Goal: Transaction & Acquisition: Purchase product/service

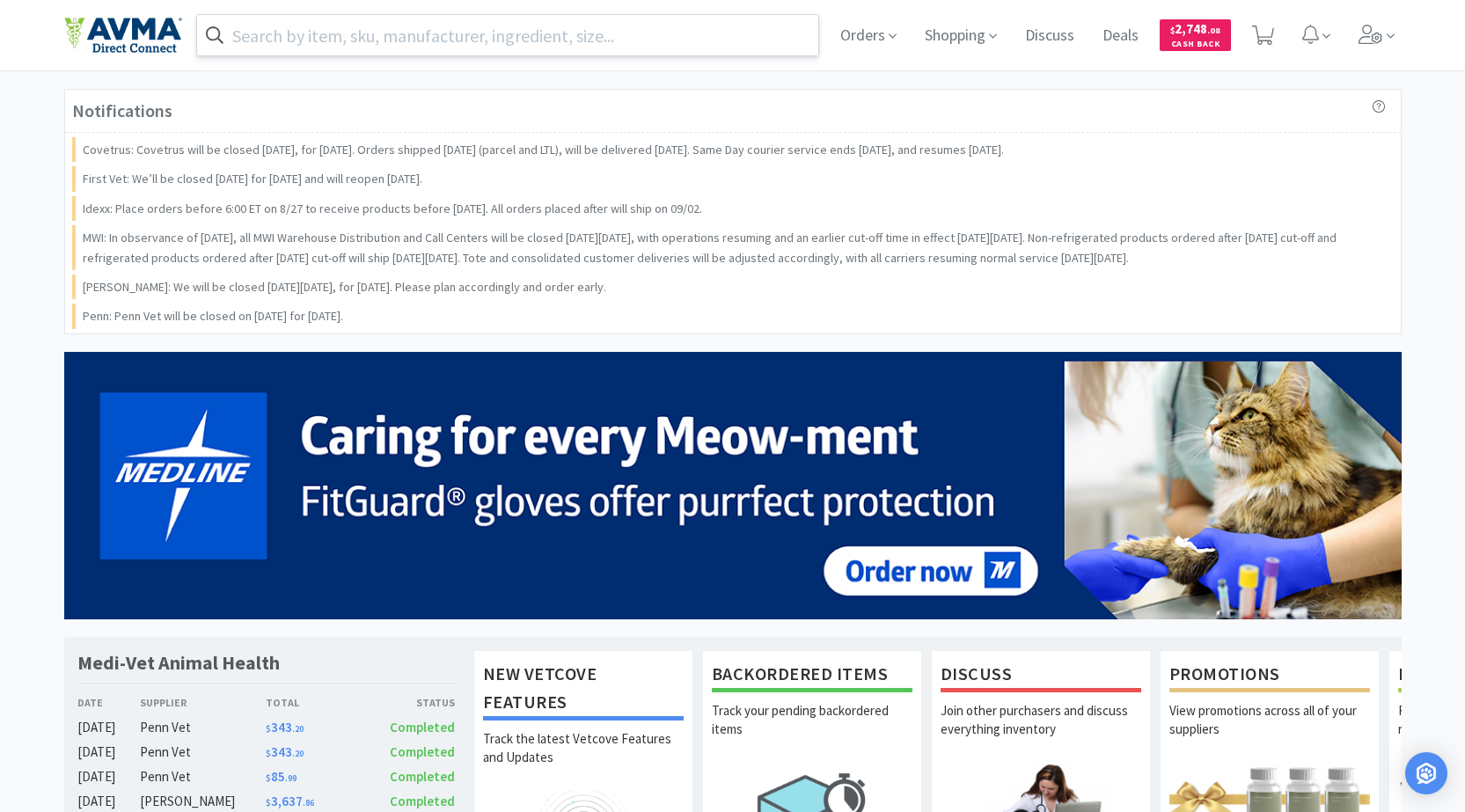
click at [535, 48] on input "text" at bounding box center [508, 35] width 622 height 41
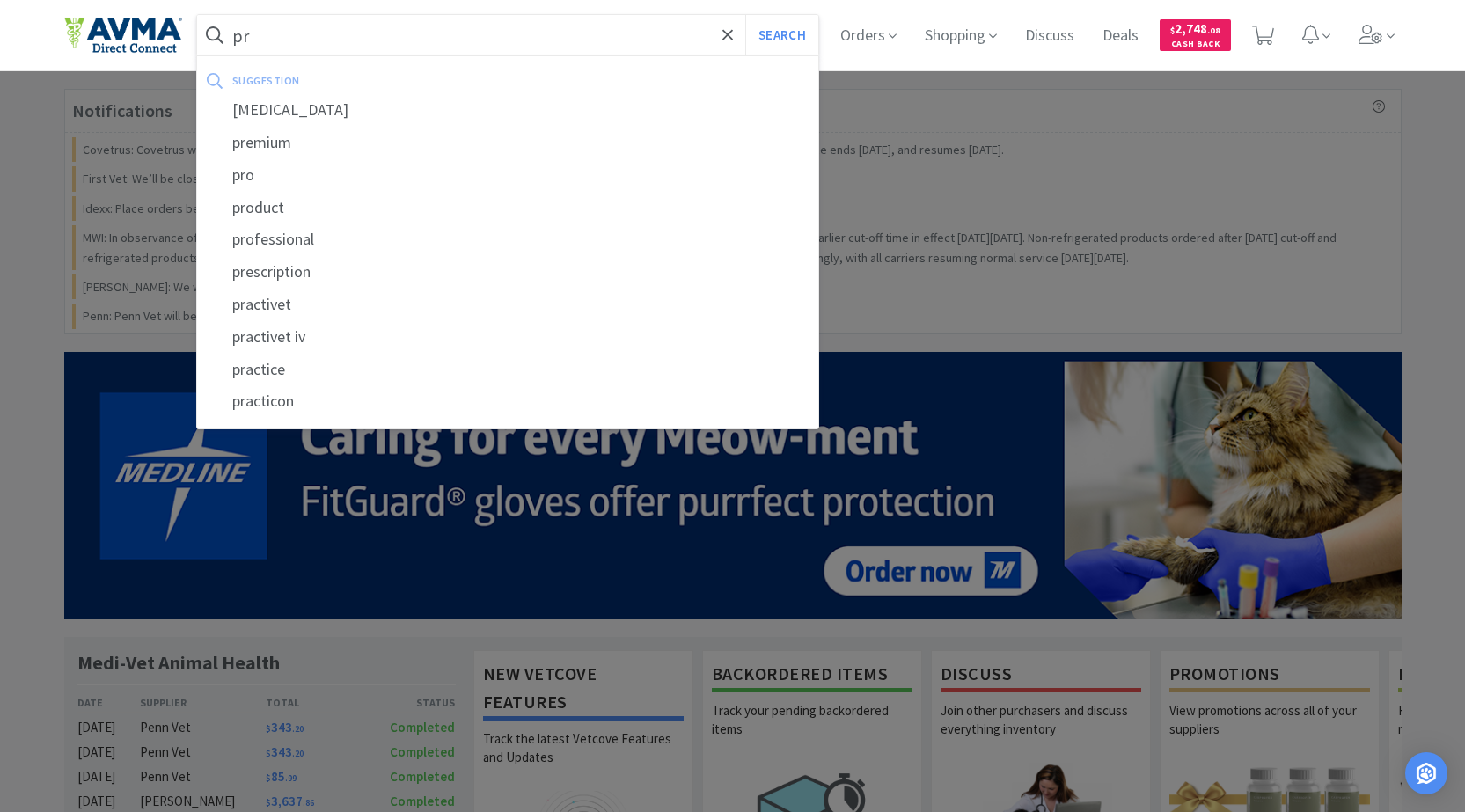
type input "p"
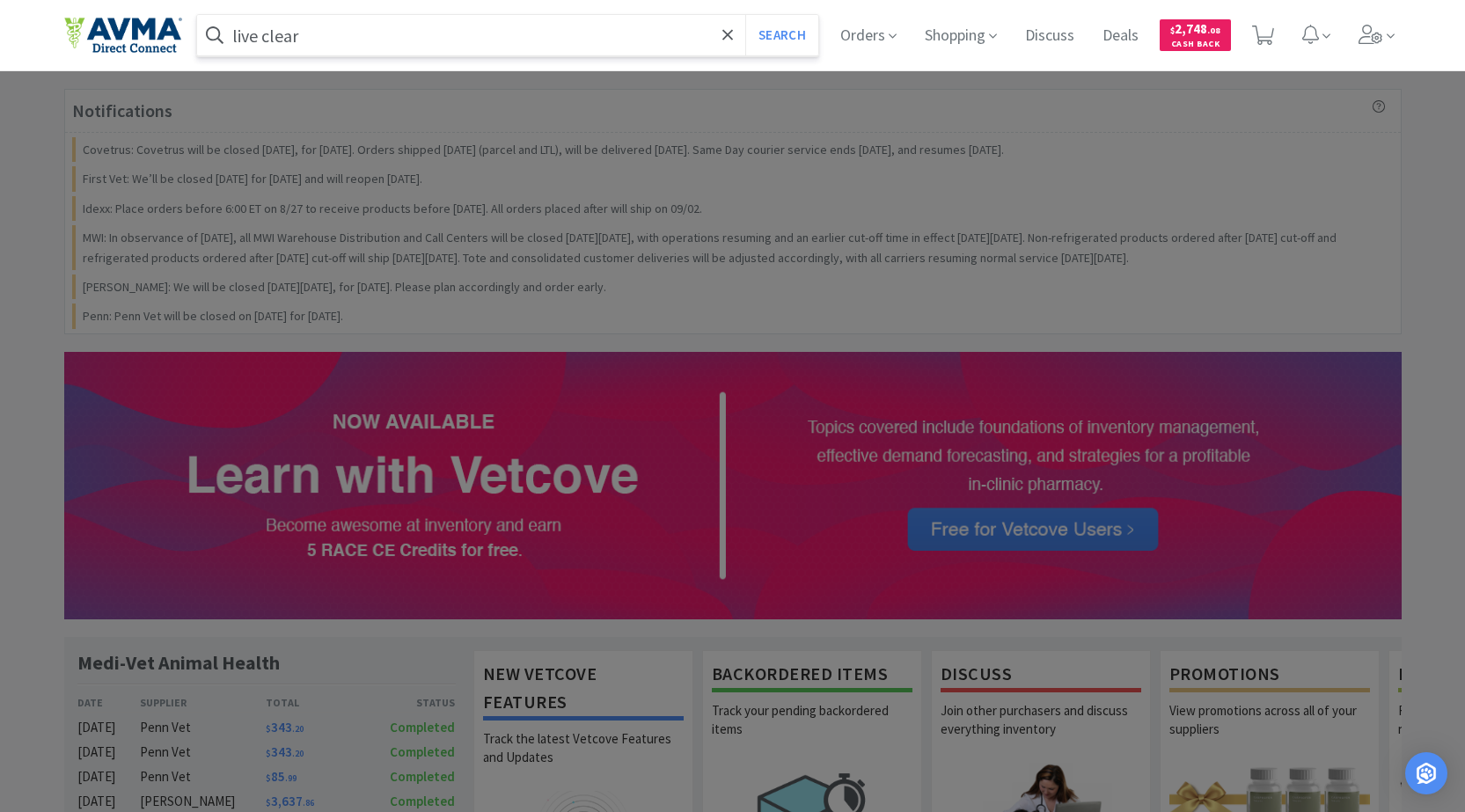
type input "live clear"
click at [745, 15] on button "Search" at bounding box center [781, 35] width 73 height 41
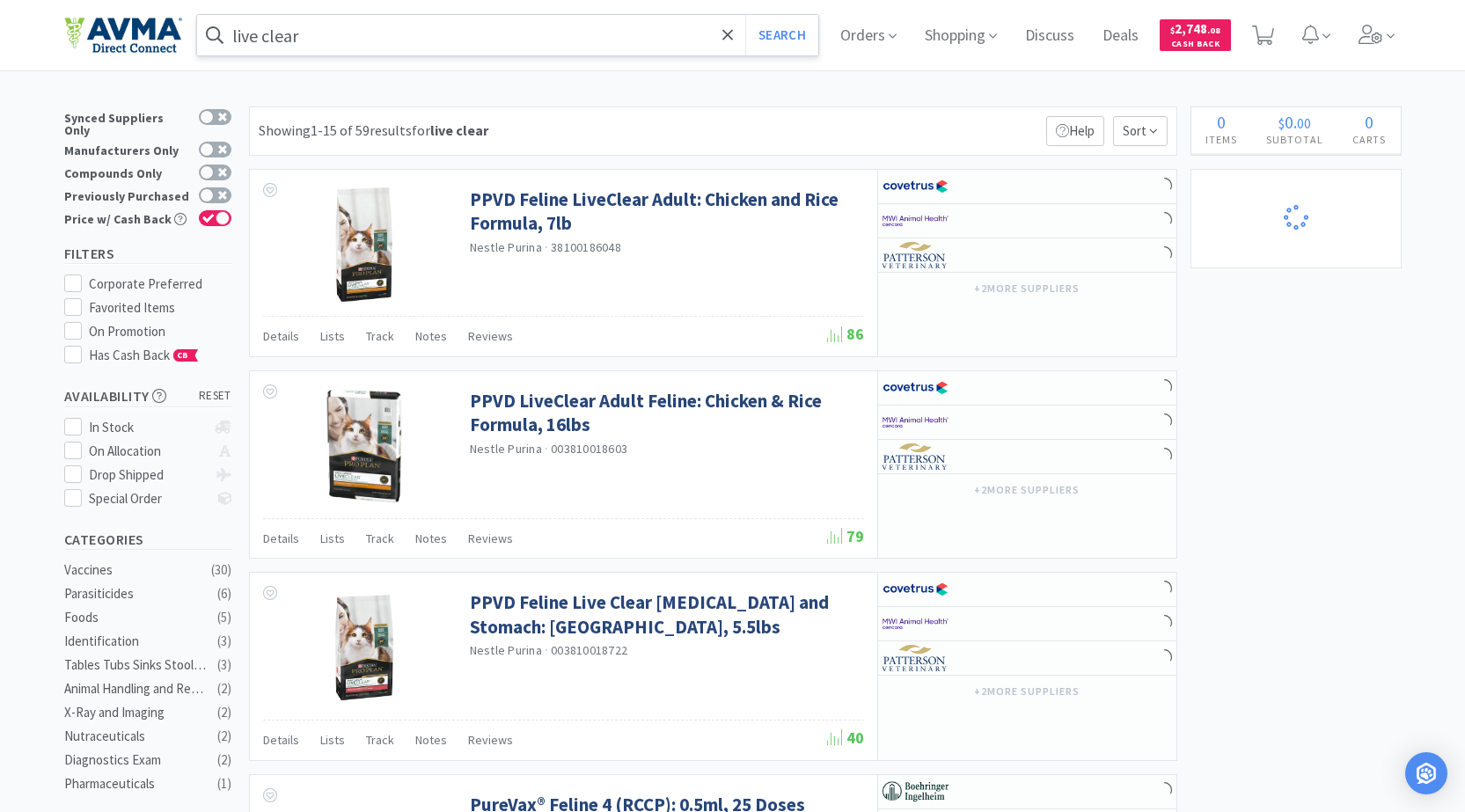
select select "3"
select select "1"
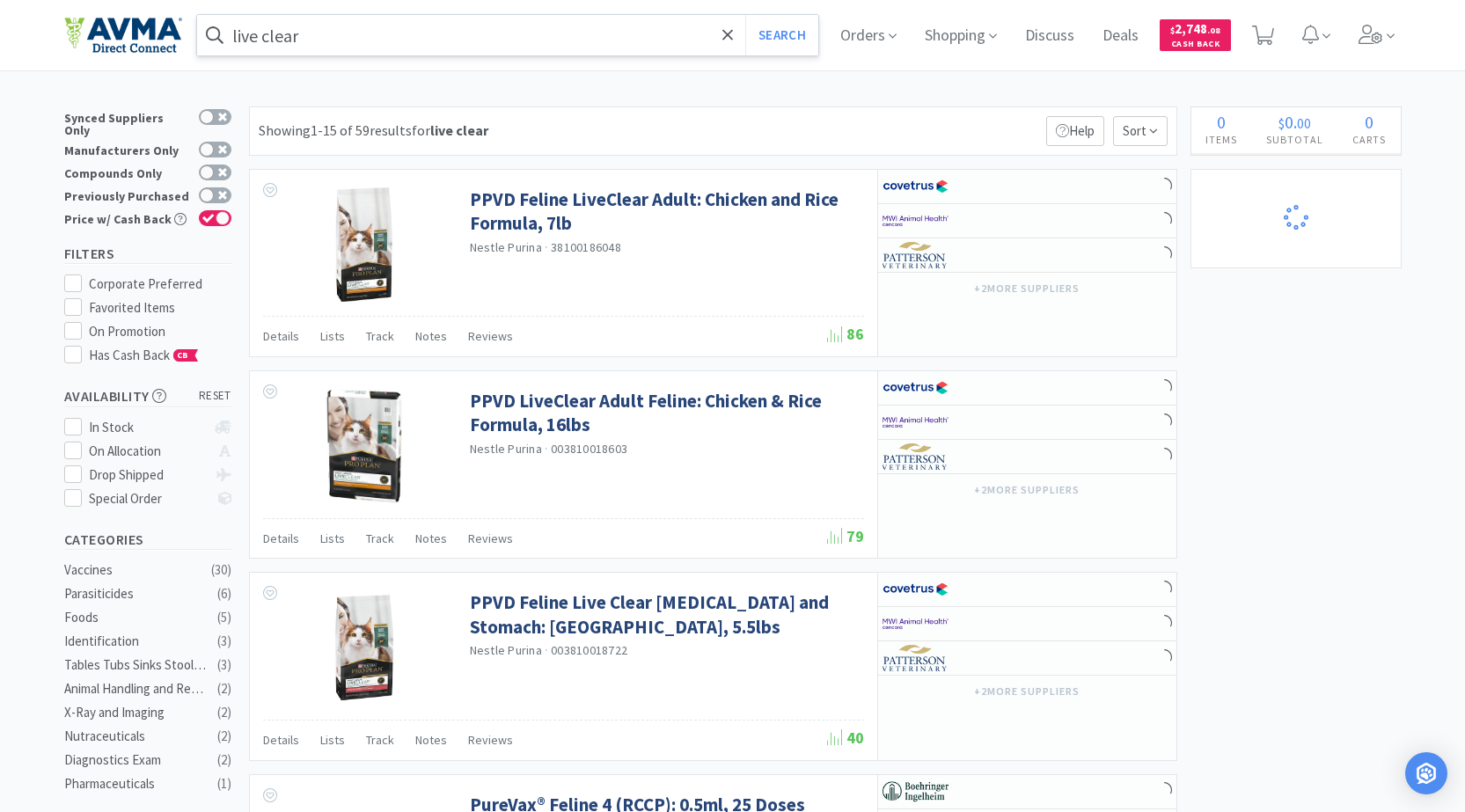
select select "2"
select select "1"
select select "2"
select select "1"
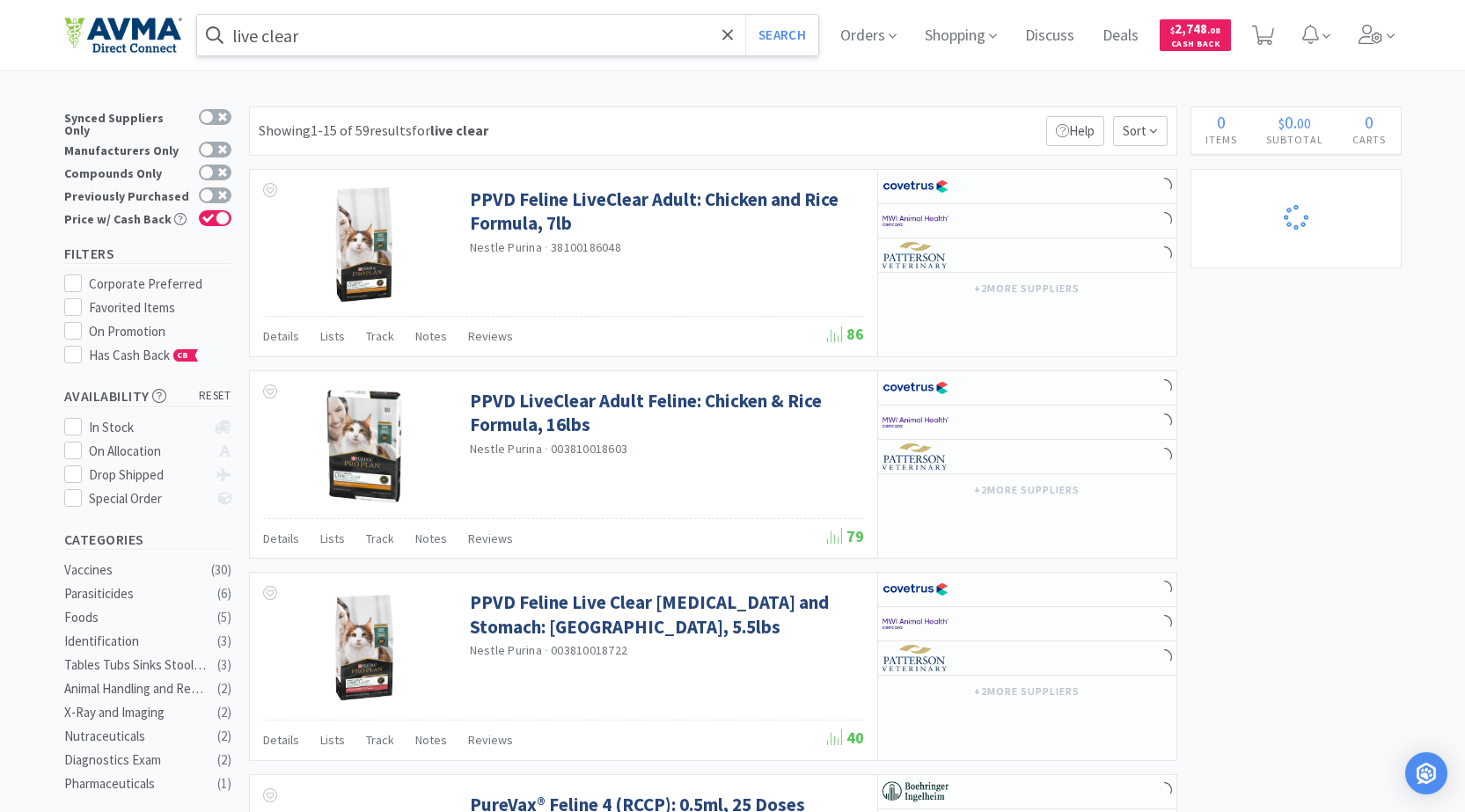
select select "1"
select select "2"
select select "6"
select select "1"
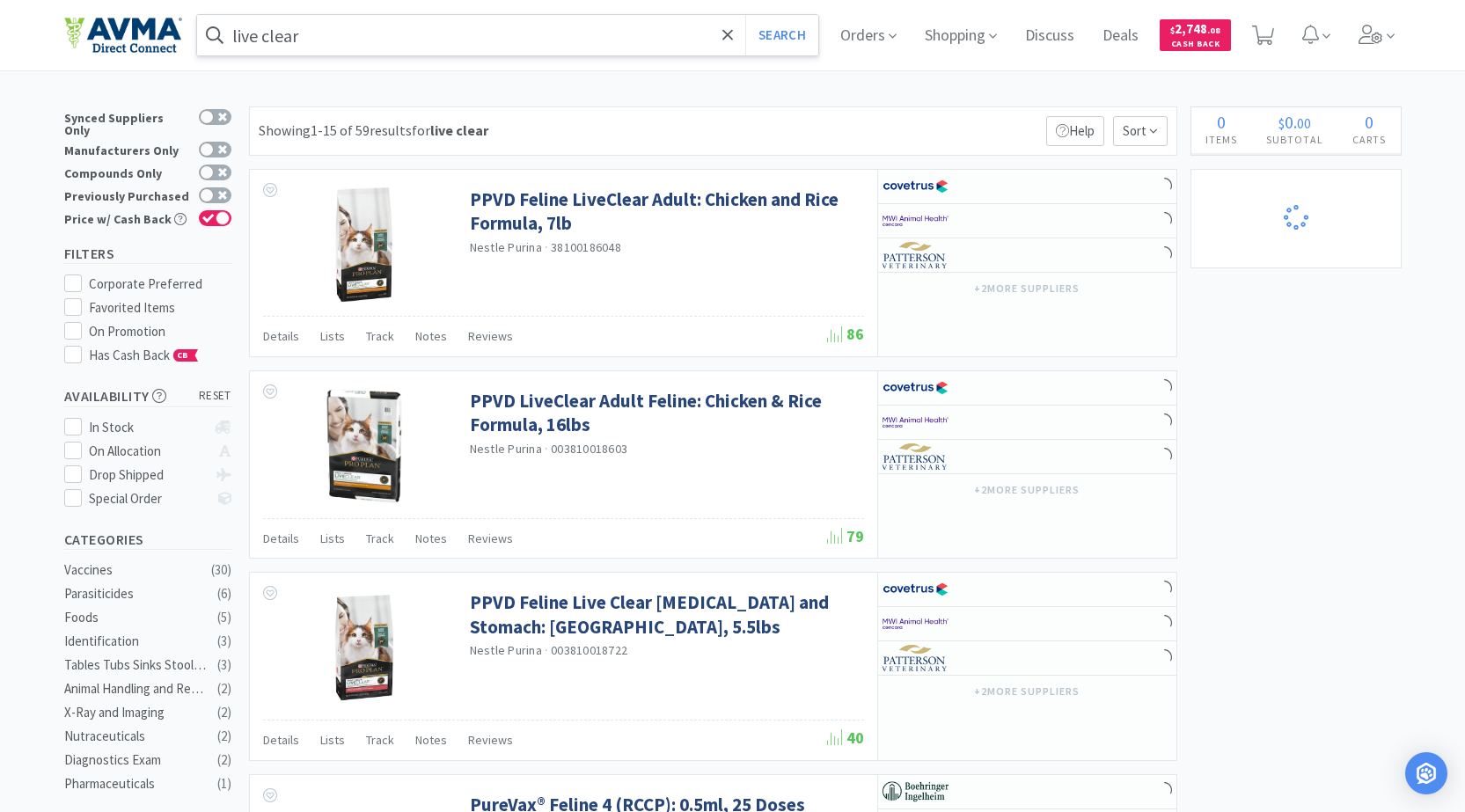
select select "1"
select select "4"
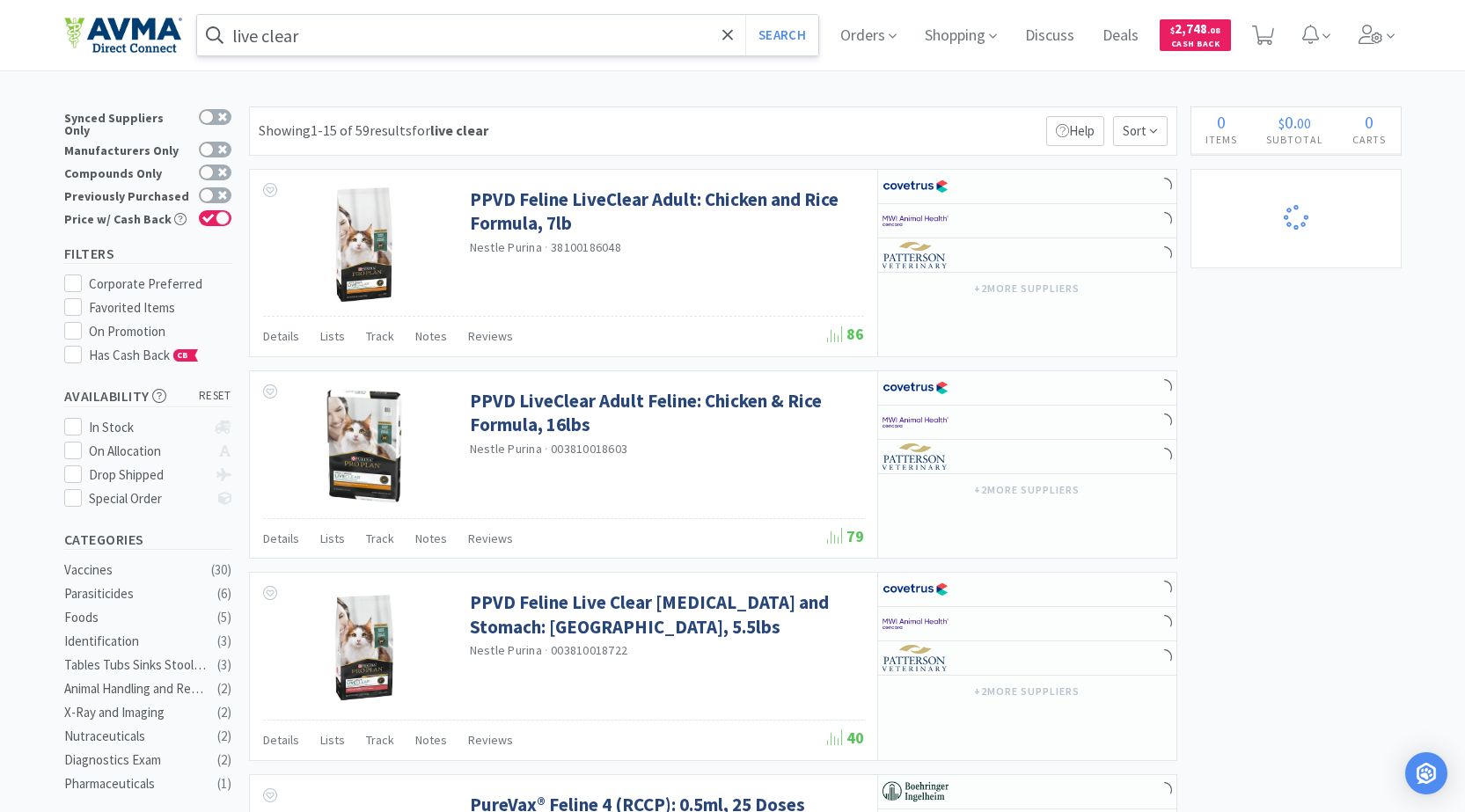
select select "3"
select select "1"
select select "2"
select select "1"
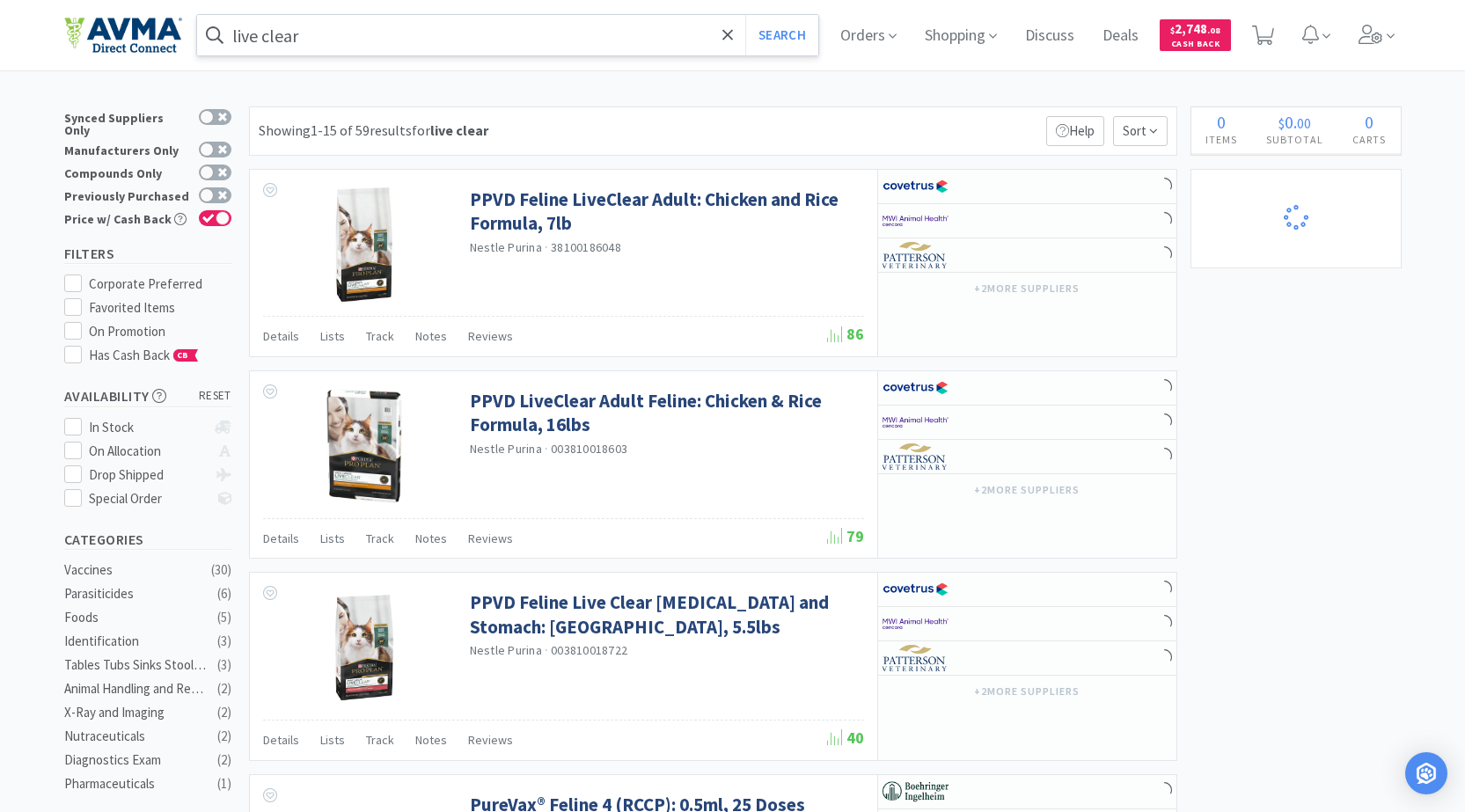
select select "1"
select select "3"
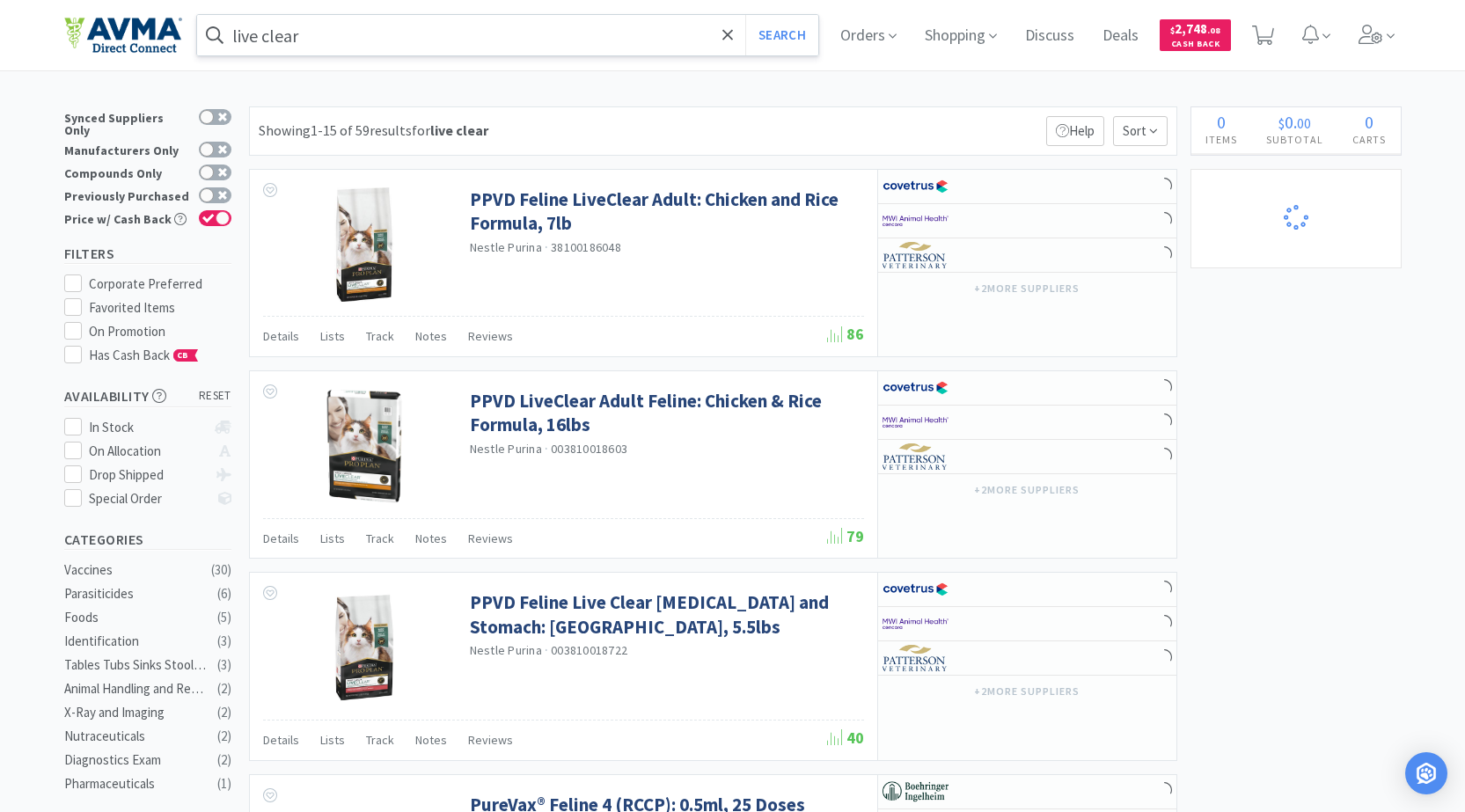
select select "2"
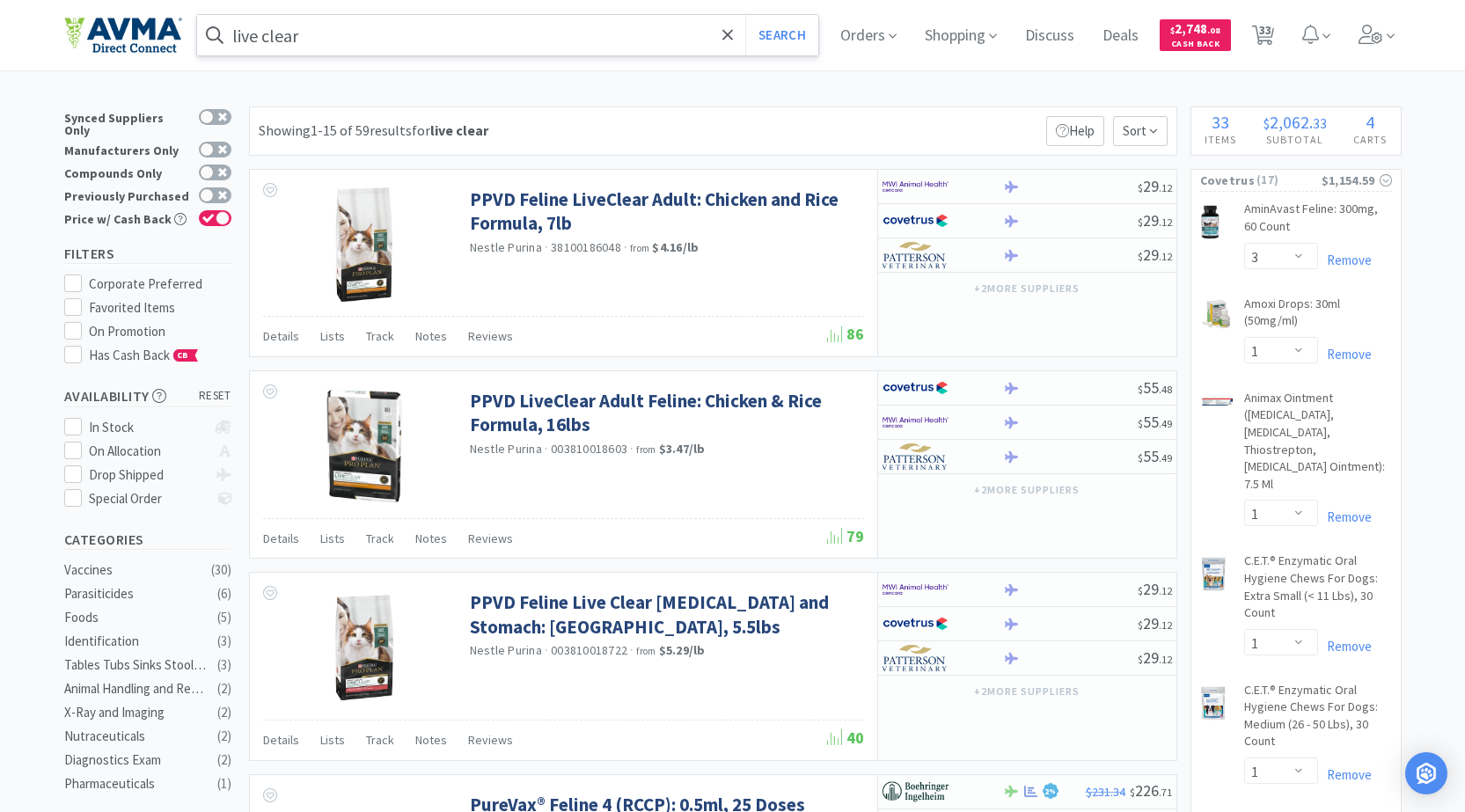
click at [233, 32] on span at bounding box center [214, 35] width 35 height 28
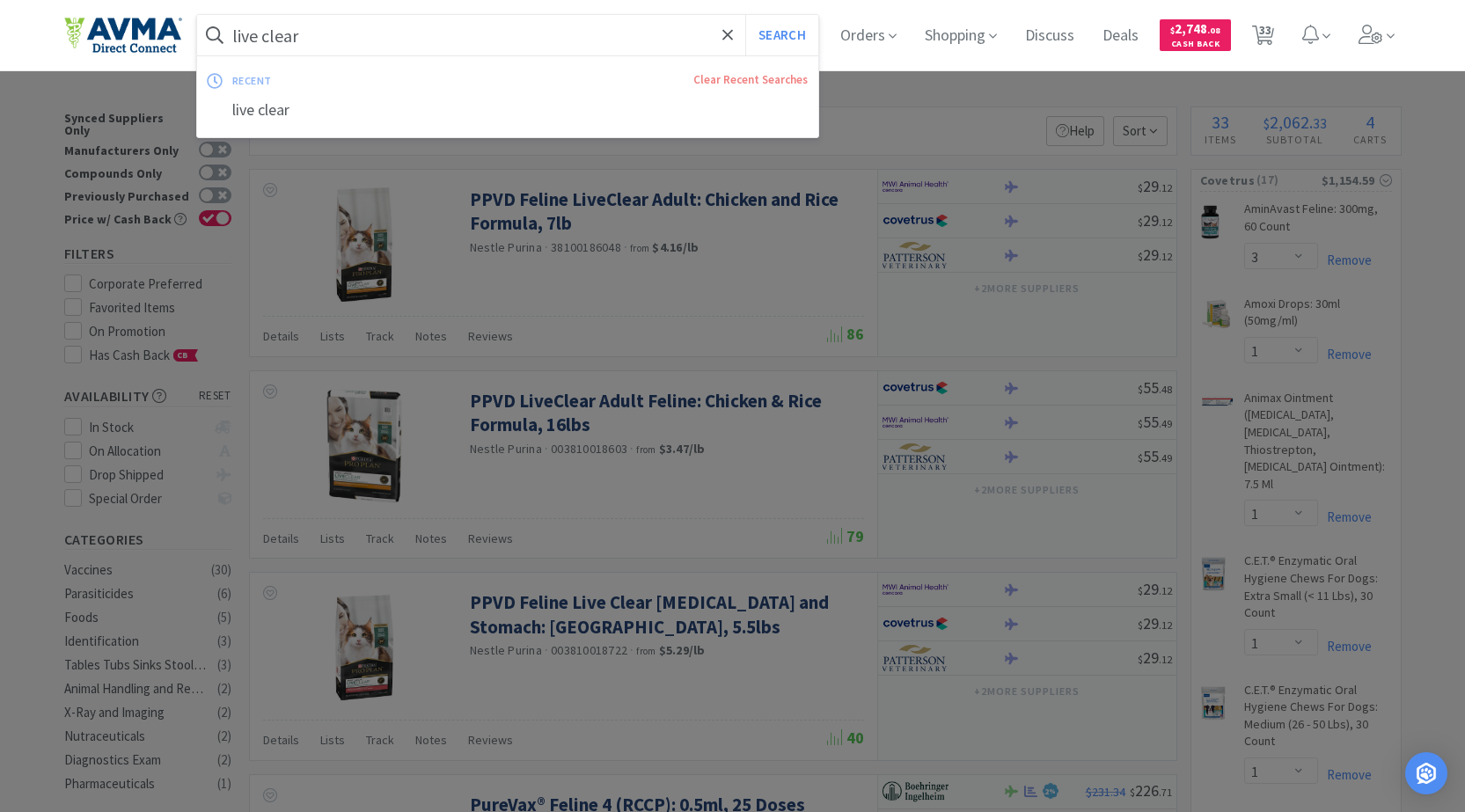
click at [239, 32] on input "live clear" at bounding box center [508, 35] width 622 height 41
click at [230, 33] on span at bounding box center [214, 35] width 35 height 28
click at [233, 32] on span at bounding box center [214, 35] width 35 height 28
click at [239, 32] on input "live clear" at bounding box center [508, 35] width 622 height 41
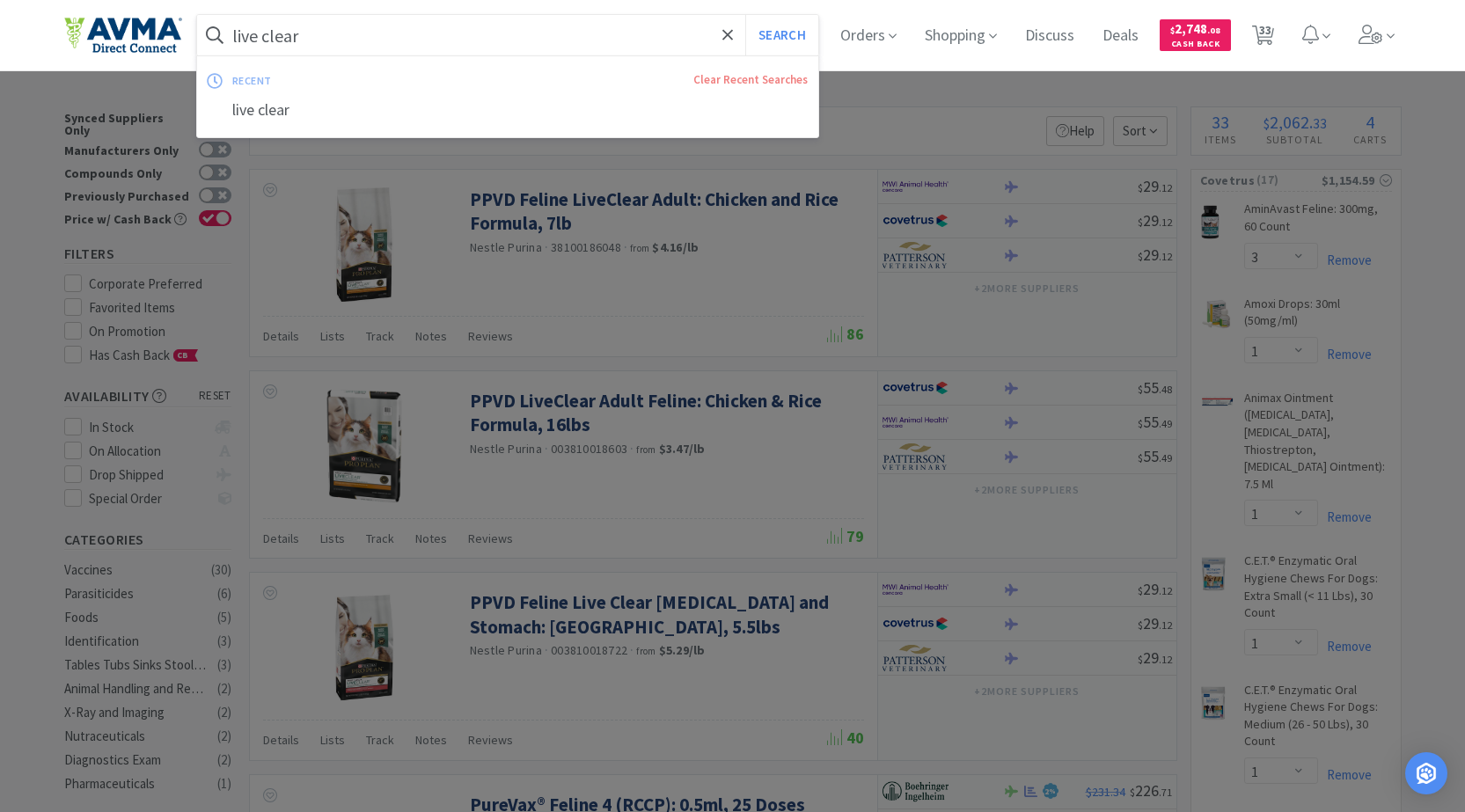
click at [255, 35] on input "live clear" at bounding box center [508, 35] width 622 height 41
click at [351, 38] on input "ppvd feline live clear" at bounding box center [508, 35] width 622 height 41
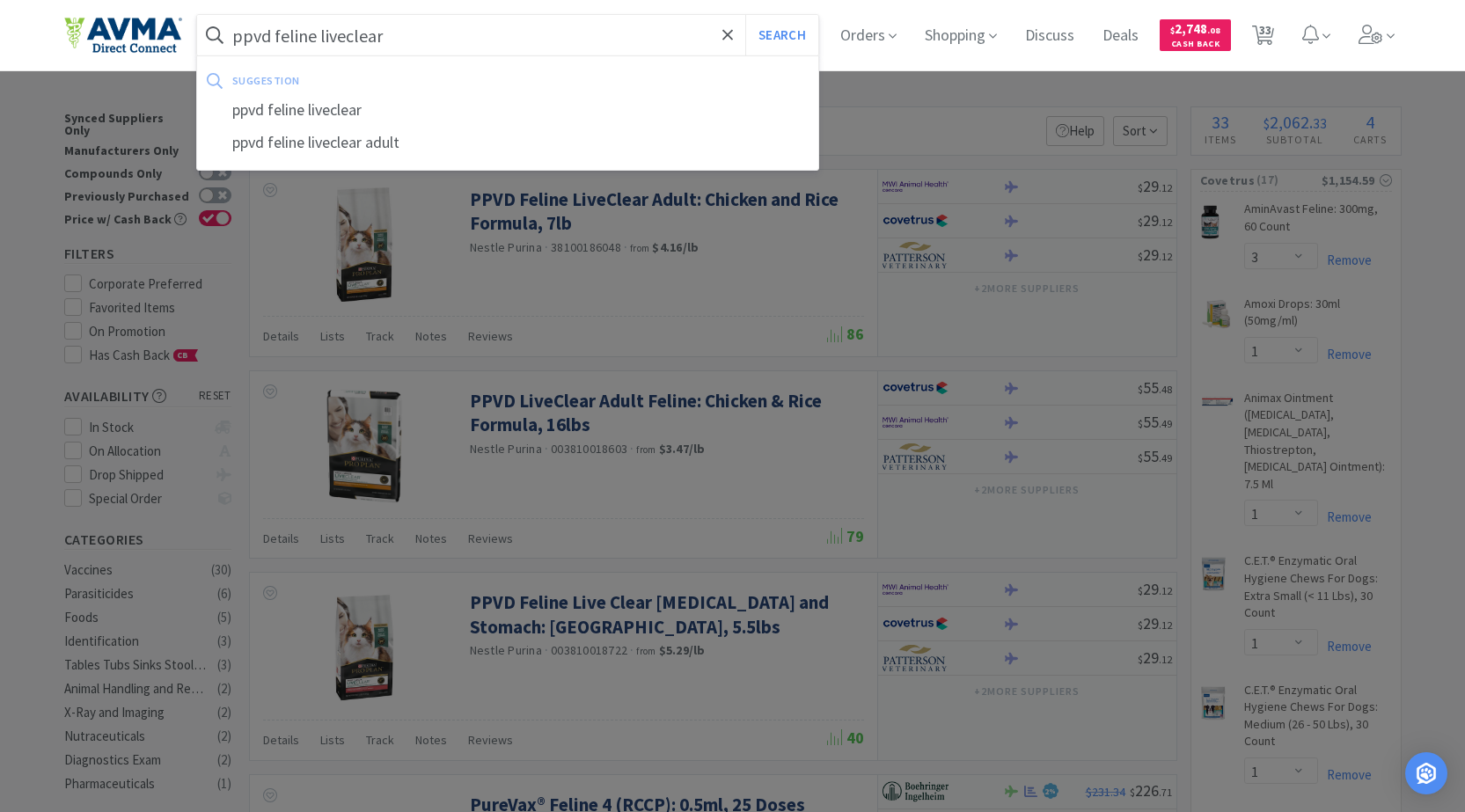
click at [478, 26] on input "ppvd feline liveclear" at bounding box center [508, 35] width 622 height 41
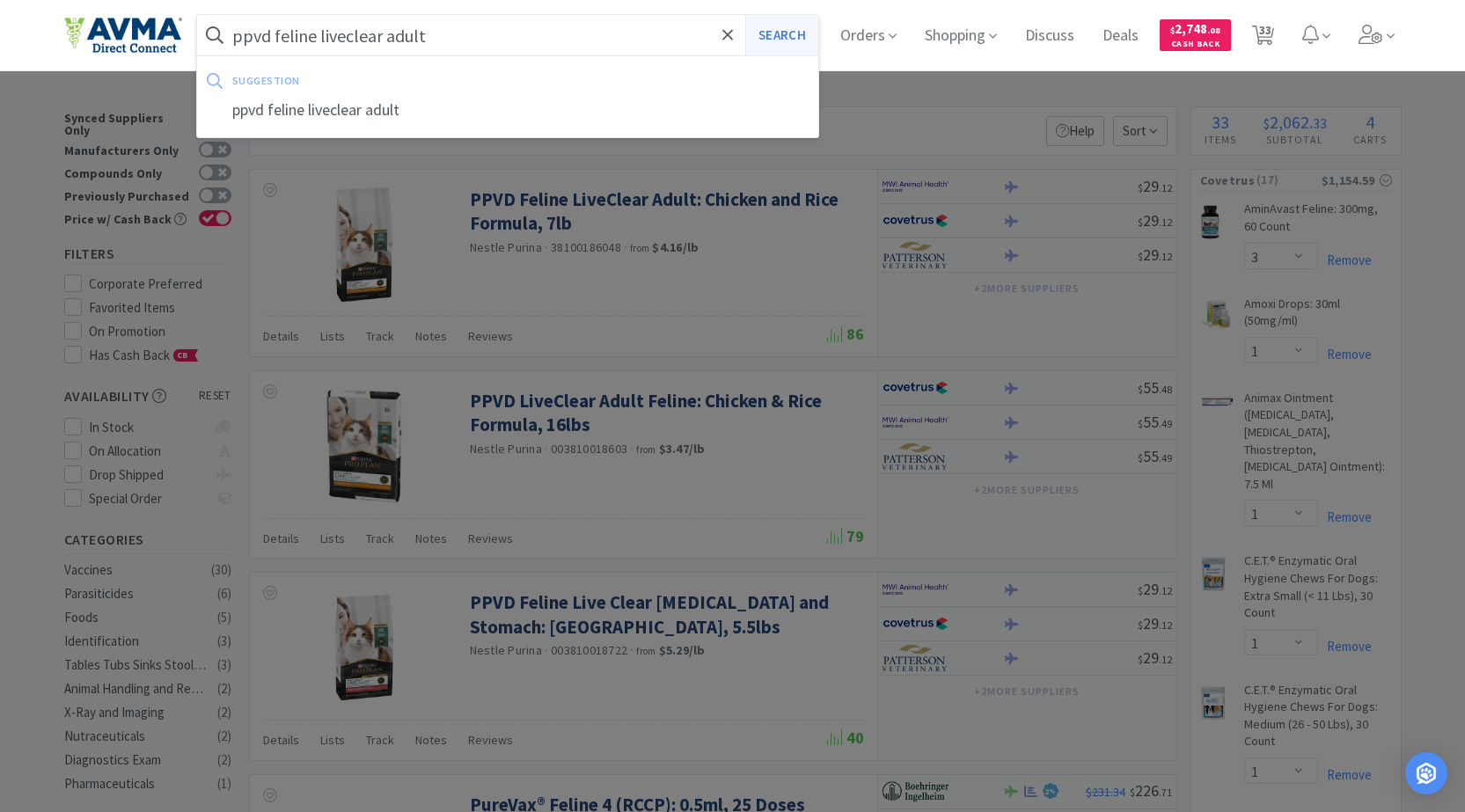
type input "ppvd feline liveclear adult"
drag, startPoint x: 789, startPoint y: 32, endPoint x: 776, endPoint y: 28, distance: 13.6
click at [790, 32] on button "Search" at bounding box center [781, 35] width 73 height 41
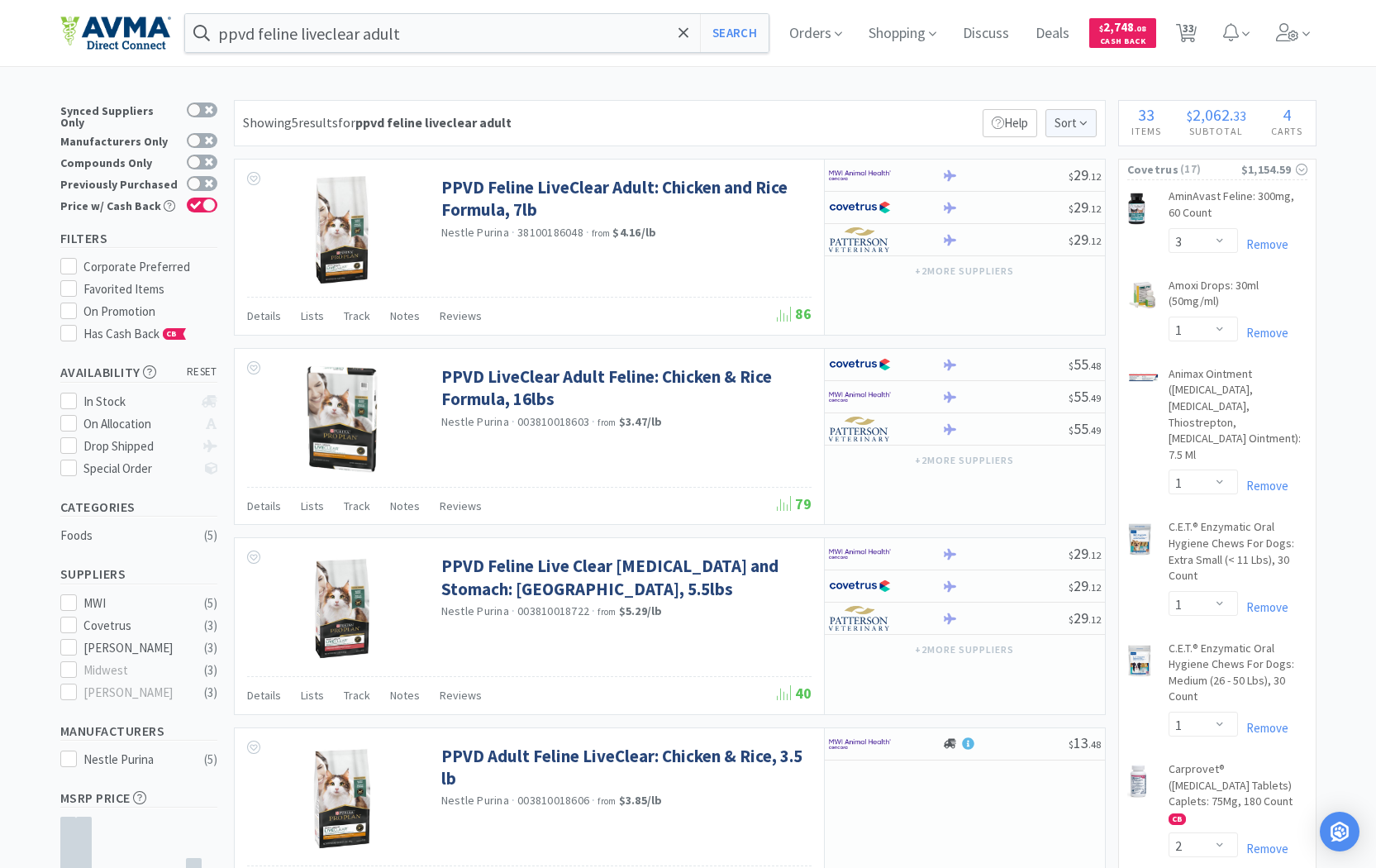
click at [1077, 121] on span "Sort" at bounding box center [1071, 123] width 52 height 28
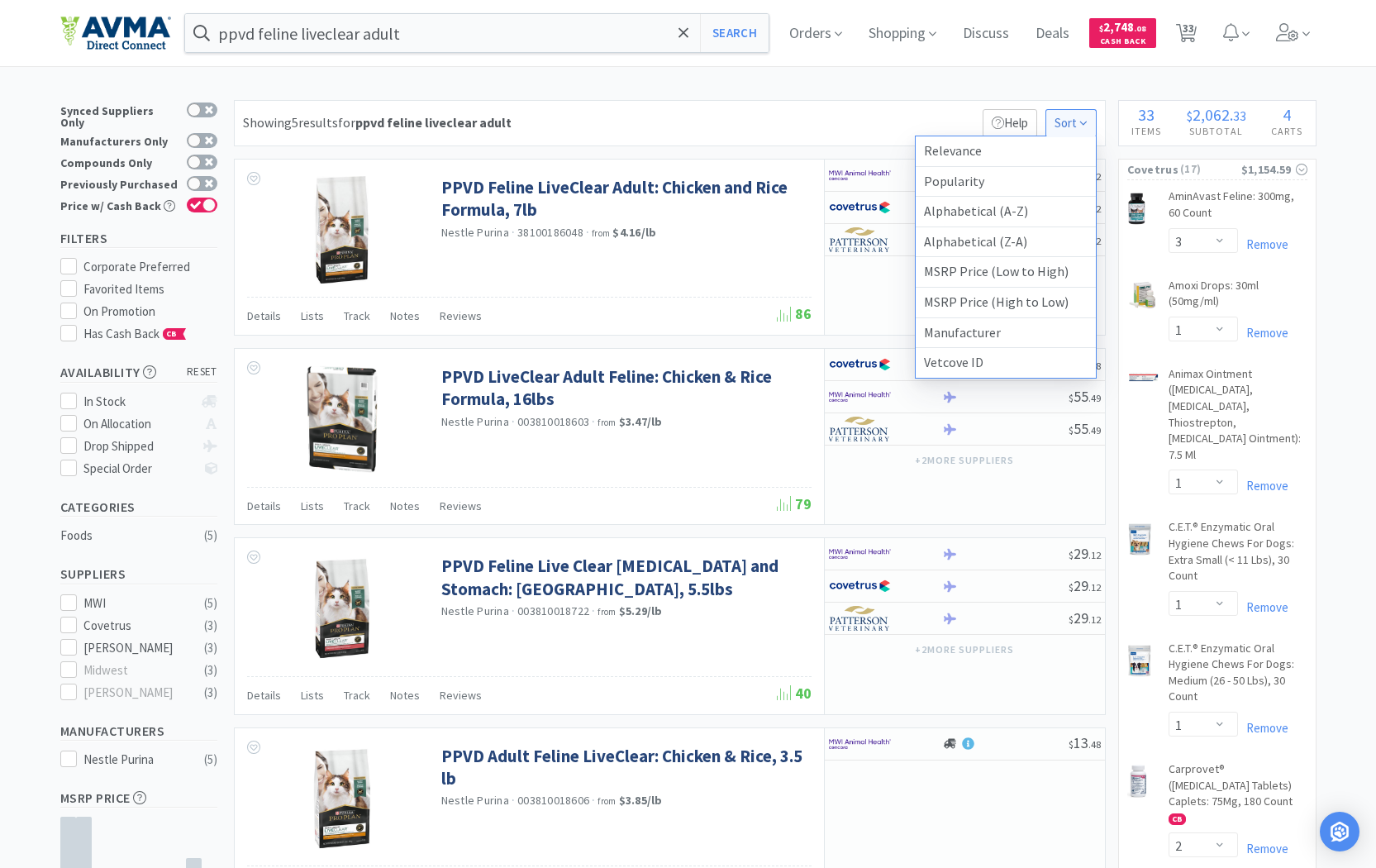
click at [1077, 122] on span "Sort" at bounding box center [1071, 123] width 52 height 28
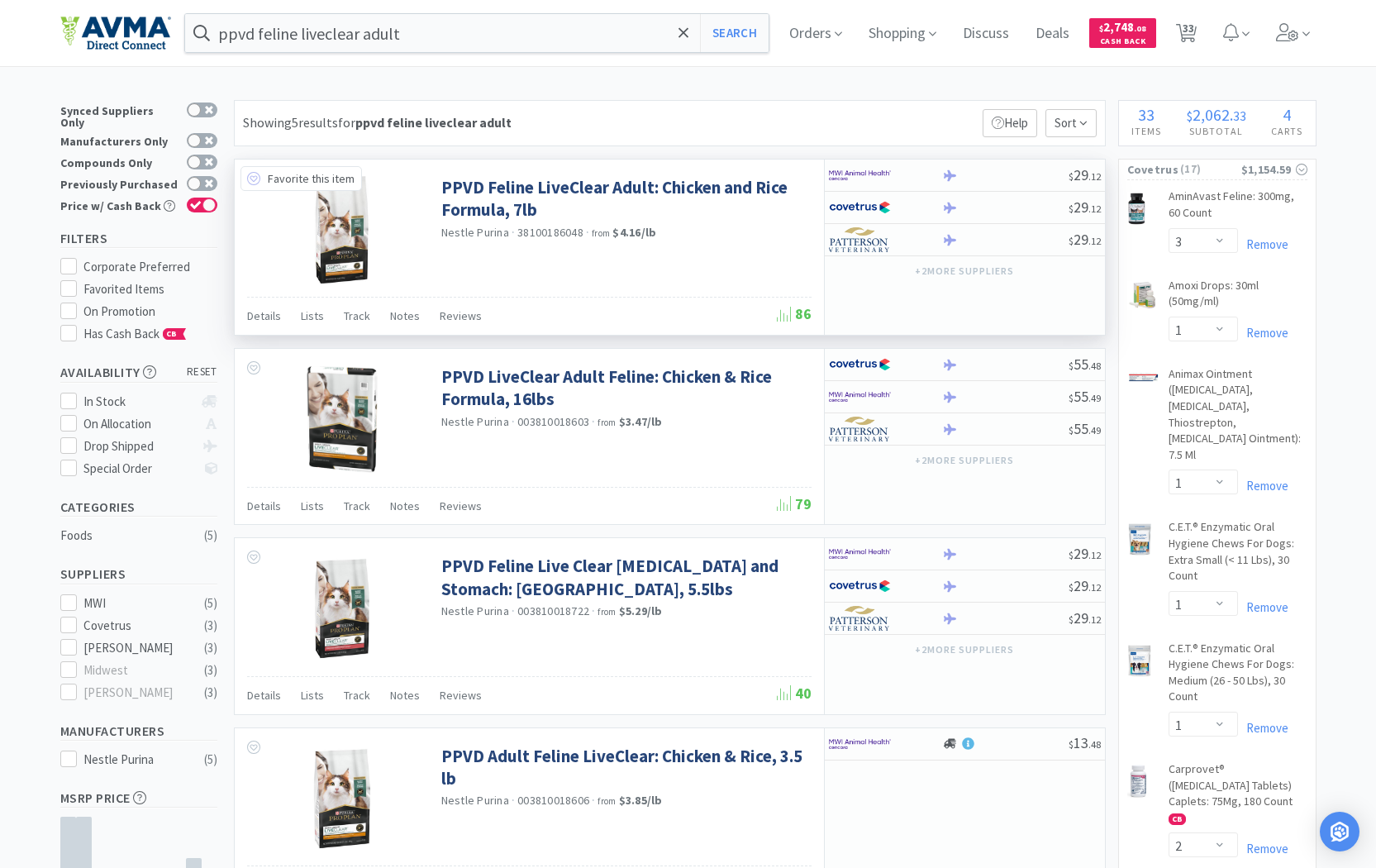
click at [258, 179] on icon at bounding box center [253, 179] width 13 height 13
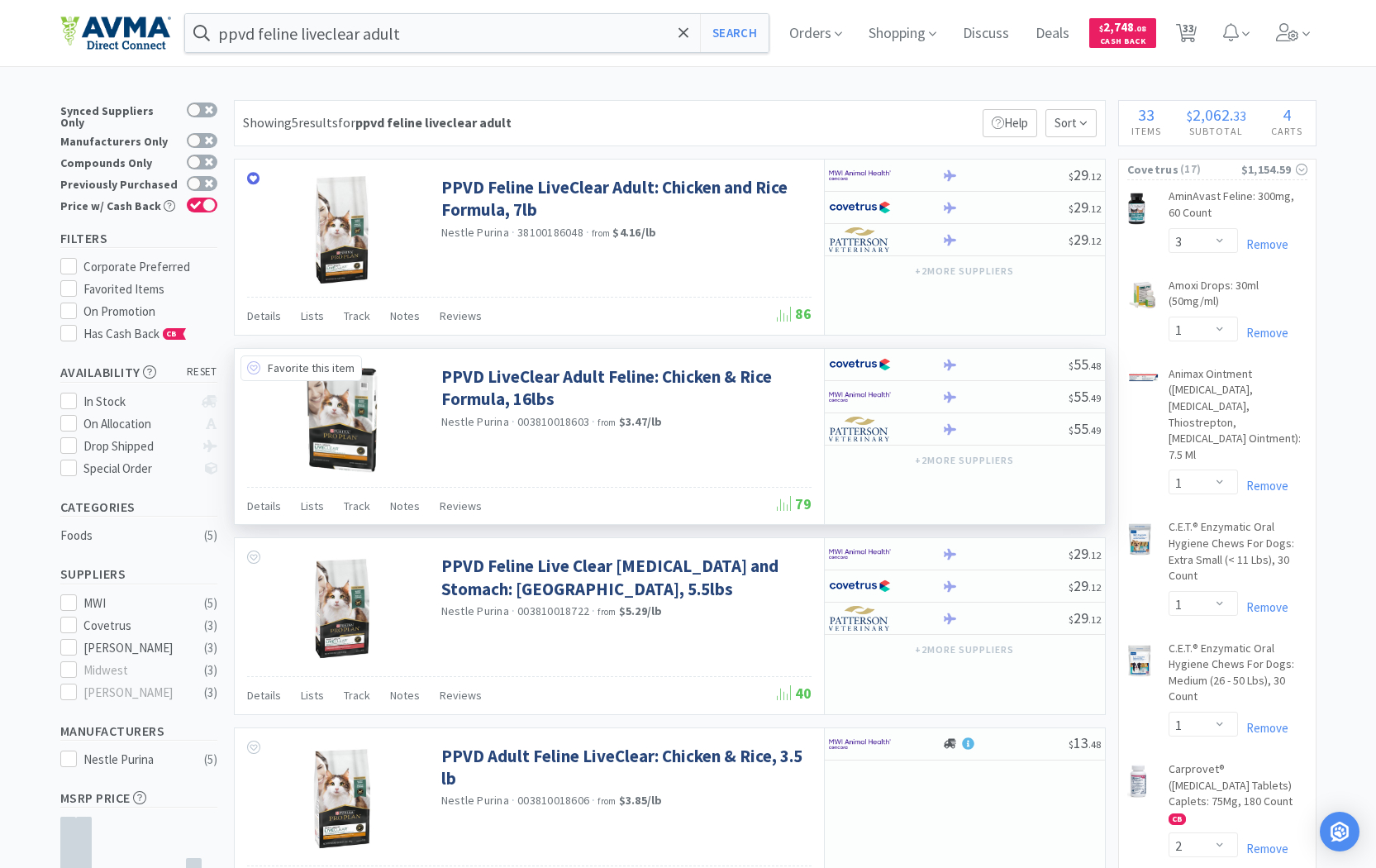
click at [255, 364] on icon at bounding box center [253, 368] width 13 height 13
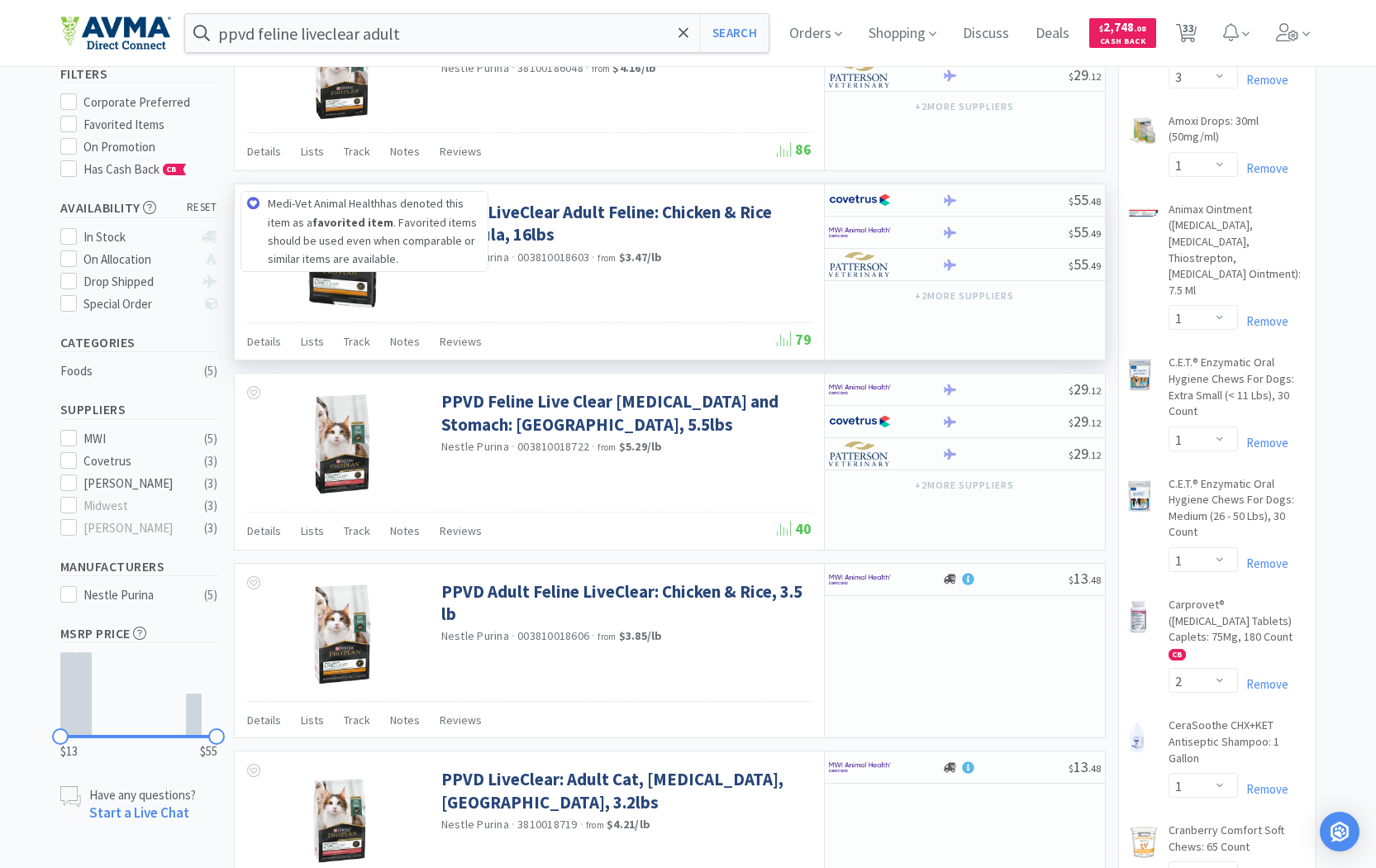
scroll to position [165, 0]
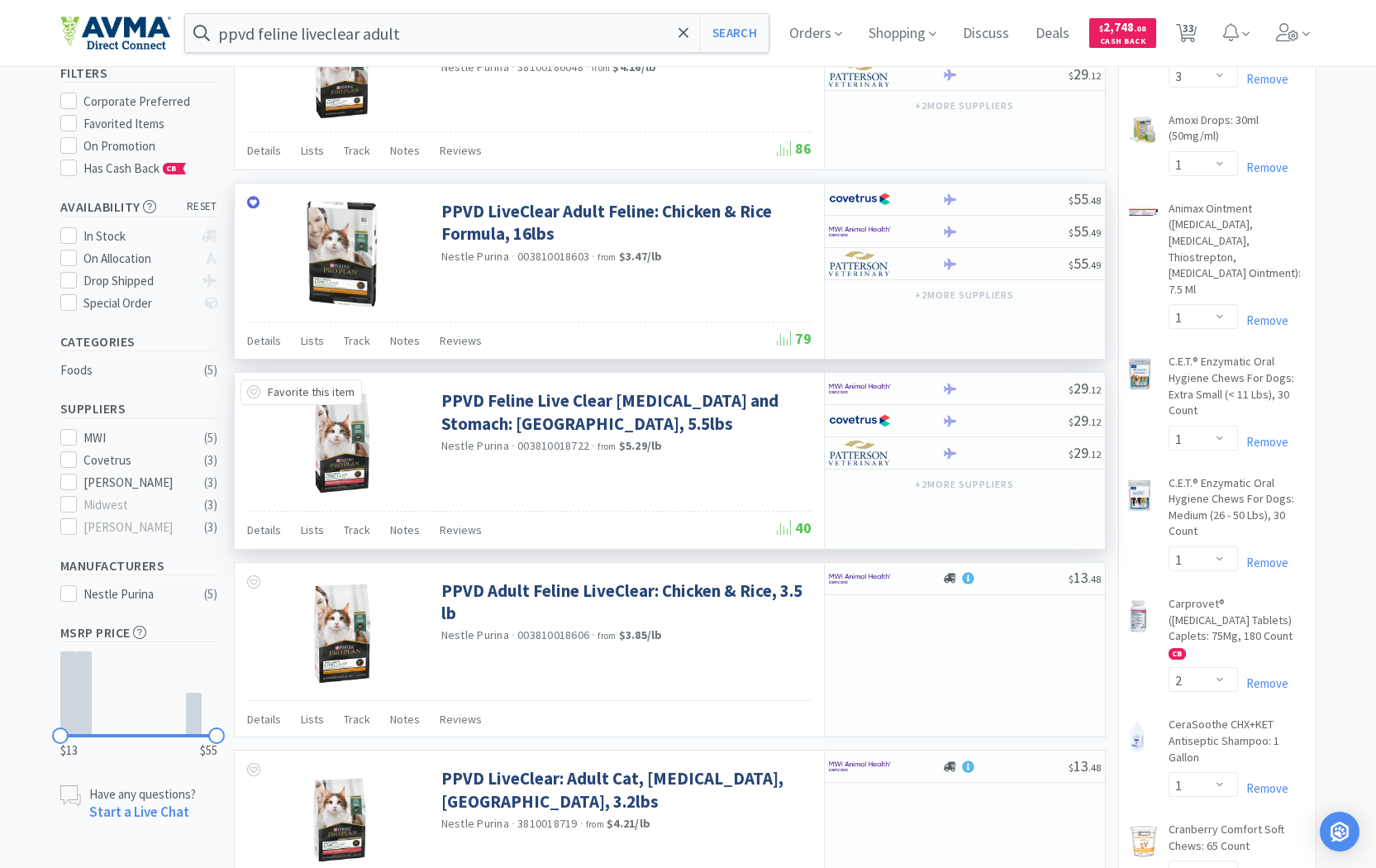
click at [245, 395] on div "Favorite this item" at bounding box center [301, 392] width 122 height 25
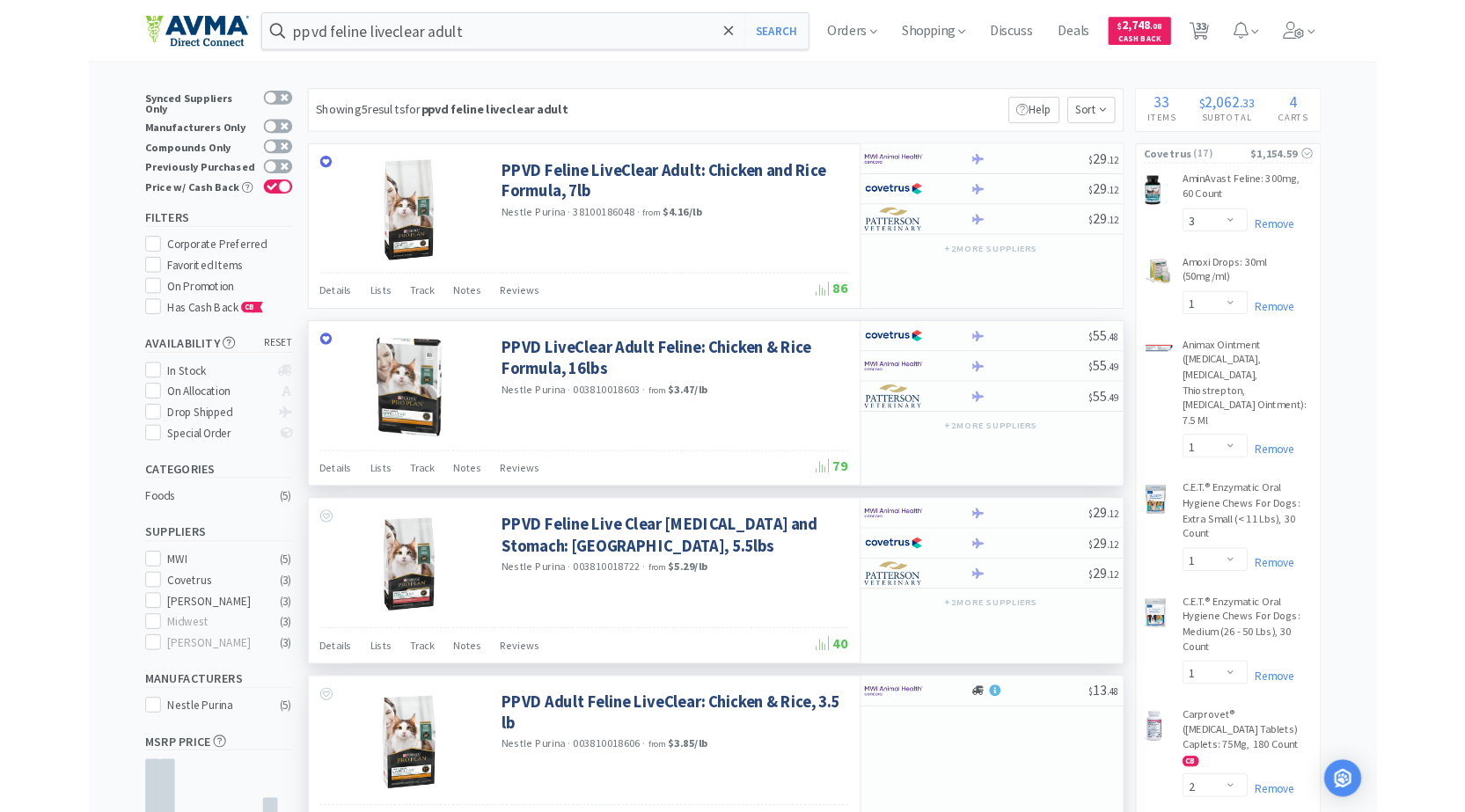
scroll to position [0, 0]
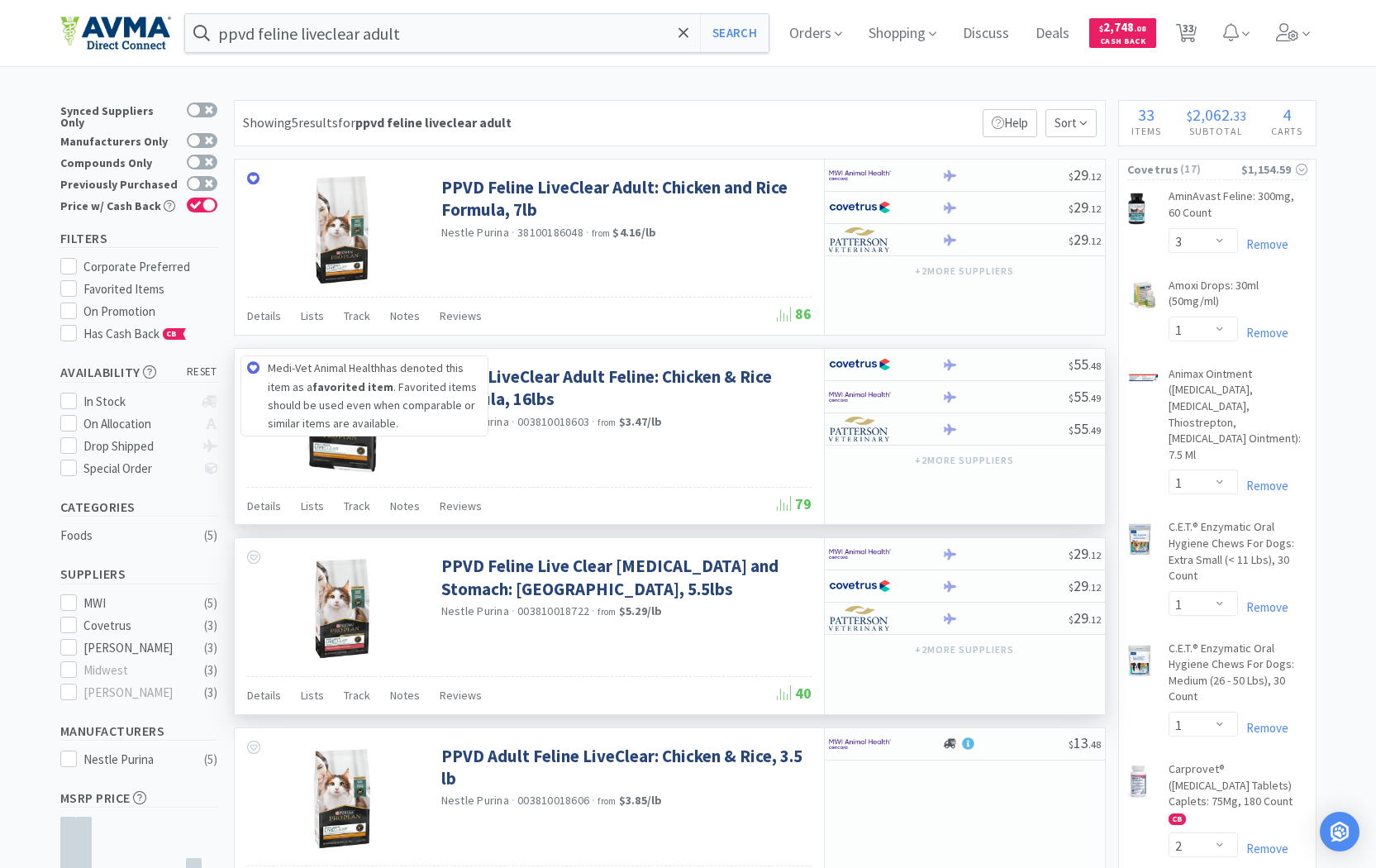
click at [257, 368] on icon at bounding box center [253, 368] width 13 height 13
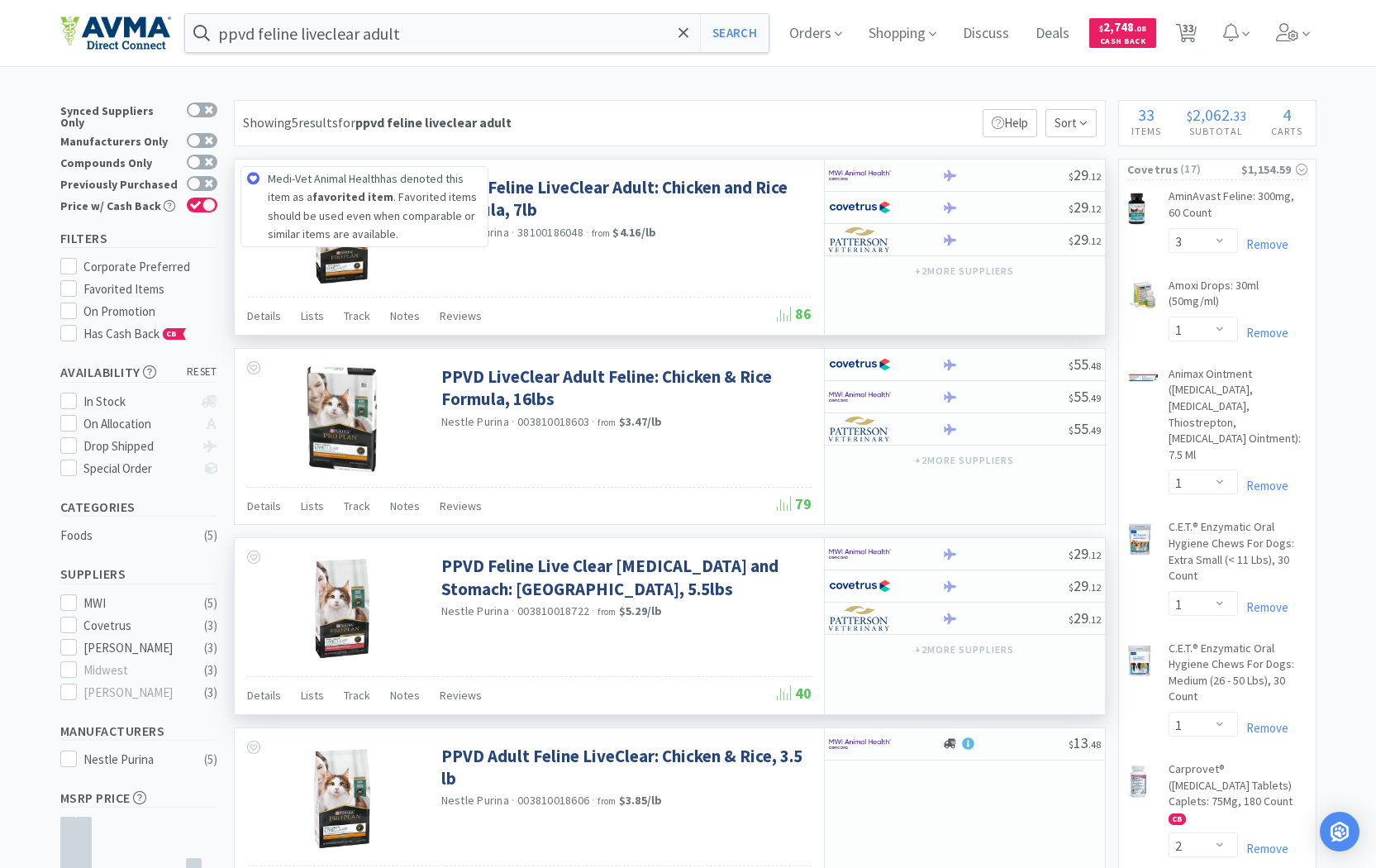
click at [251, 177] on icon at bounding box center [253, 179] width 13 height 13
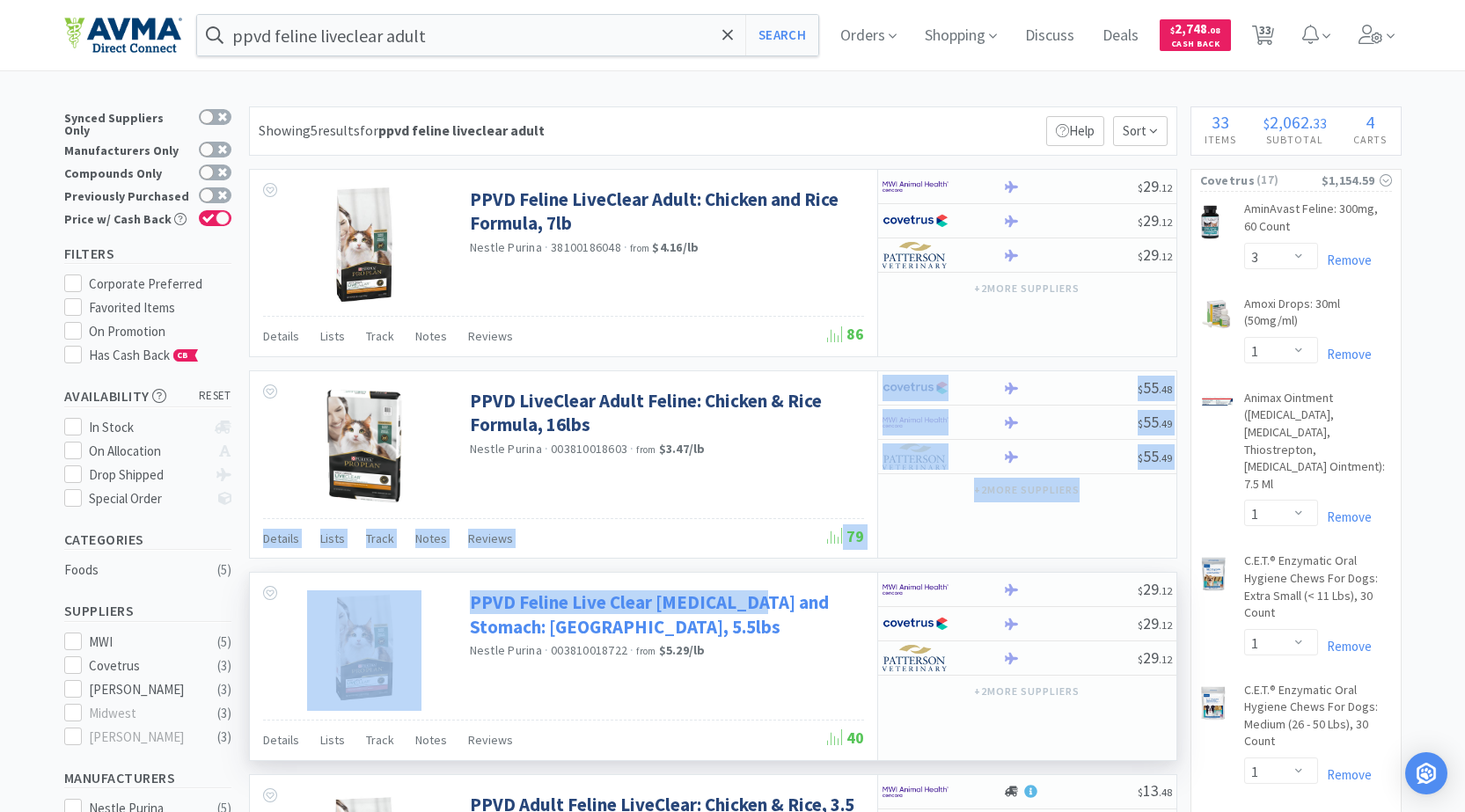
drag, startPoint x: 703, startPoint y: 487, endPoint x: 750, endPoint y: 598, distance: 120.5
click at [741, 607] on div "Showing 5 results for ppvd feline liveclear adult Filters Help Sort PPVD Feline…" at bounding box center [708, 665] width 937 height 1115
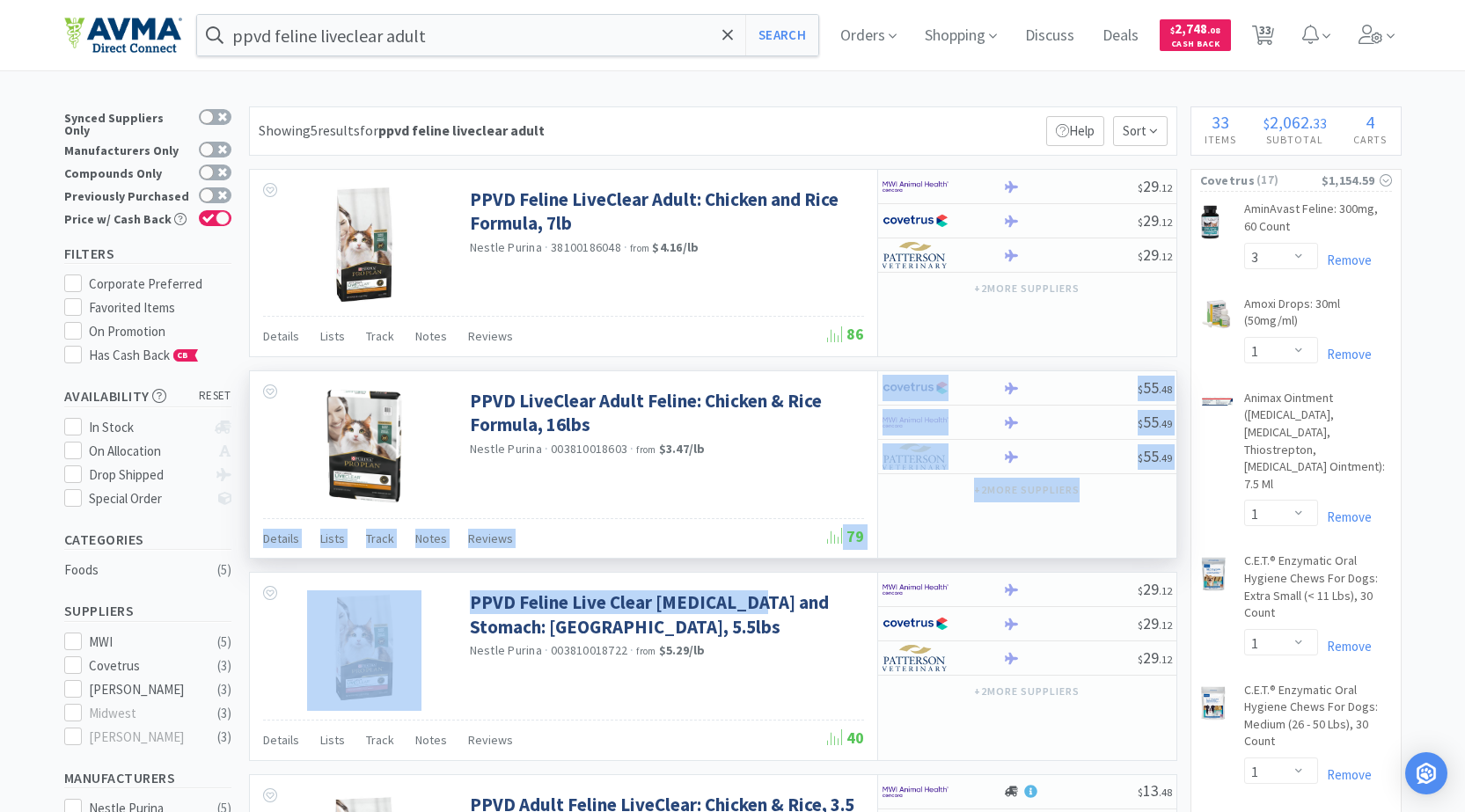
click at [763, 485] on div "PPVD LiveClear Adult Feline: Chicken & Rice Formula, 16lbs Nestle Purina · 0038…" at bounding box center [564, 444] width 628 height 146
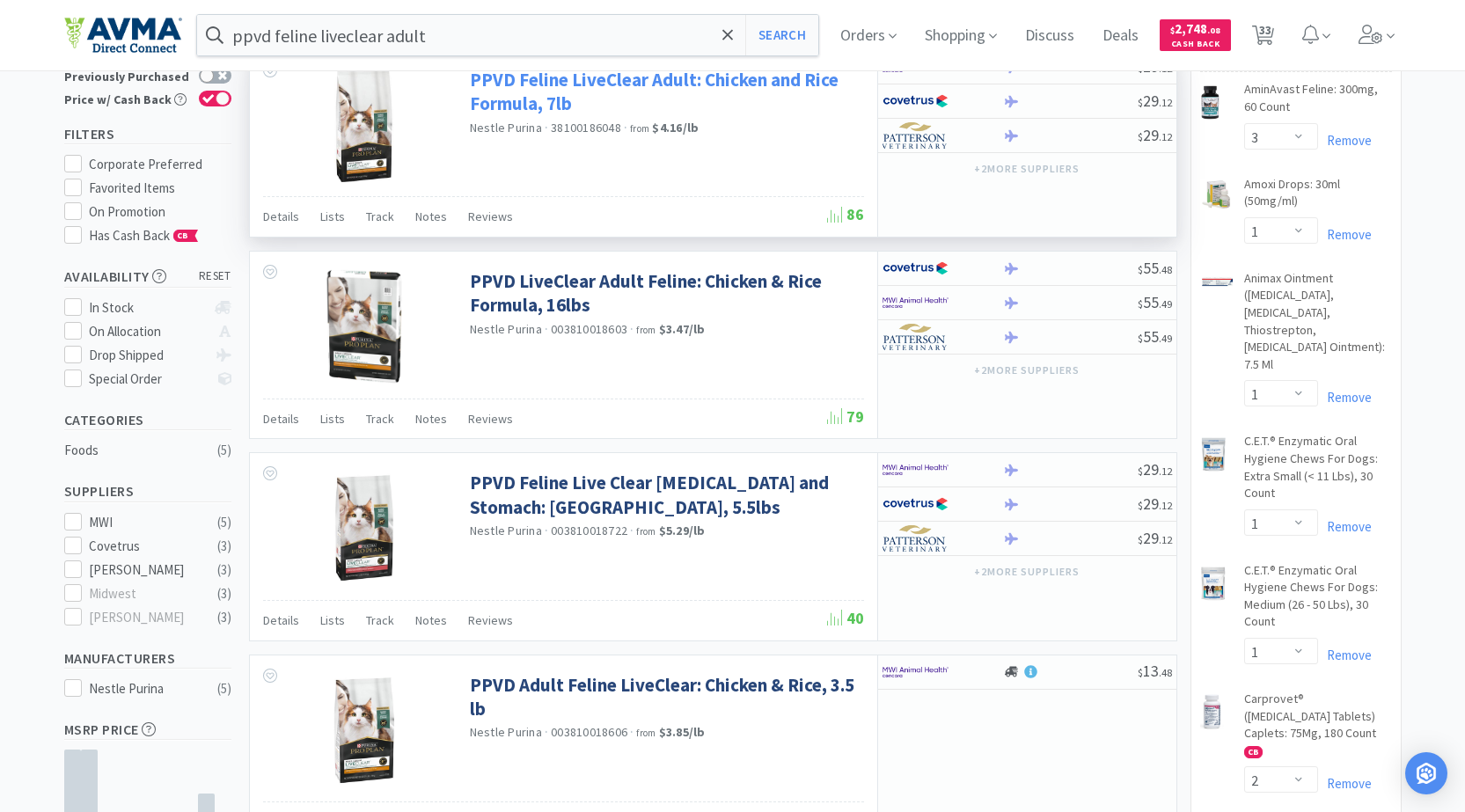
scroll to position [88, 0]
